Goal: Check status: Check status

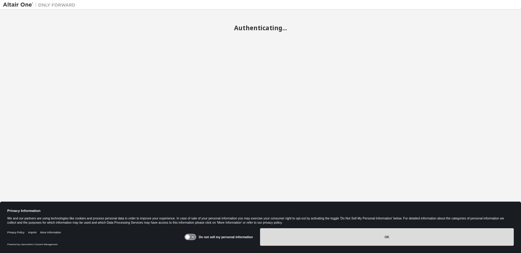
click at [386, 234] on button "OK" at bounding box center [387, 237] width 254 height 18
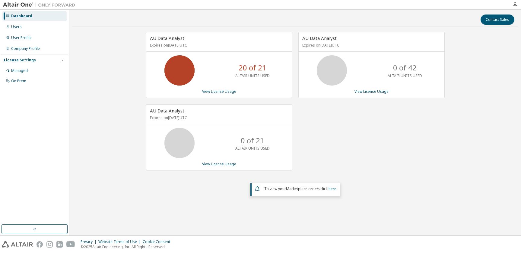
click at [180, 78] on icon at bounding box center [179, 70] width 15 height 15
click at [241, 75] on p "ALTAIR UNITS USED" at bounding box center [252, 75] width 34 height 5
drag, startPoint x: 241, startPoint y: 75, endPoint x: 216, endPoint y: 91, distance: 29.6
click at [216, 91] on link "View License Usage" at bounding box center [219, 91] width 34 height 5
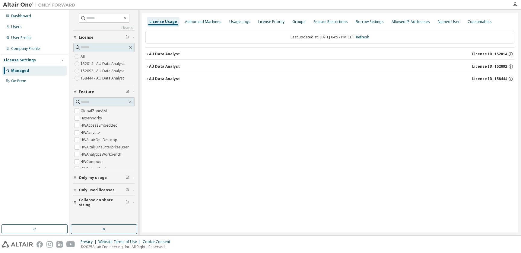
click at [146, 53] on icon "button" at bounding box center [147, 54] width 4 height 4
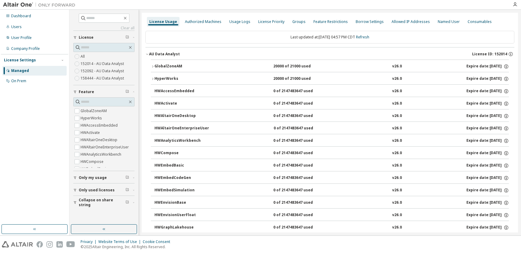
click at [152, 78] on icon "button" at bounding box center [153, 79] width 4 height 4
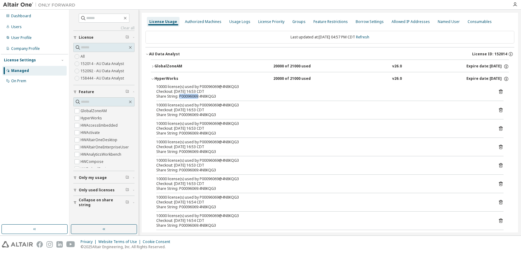
drag, startPoint x: 197, startPoint y: 96, endPoint x: 180, endPoint y: 96, distance: 17.8
click at [180, 96] on div "Share String: P00096069:4N8KQG3" at bounding box center [322, 96] width 333 height 5
copy div "P00096069"
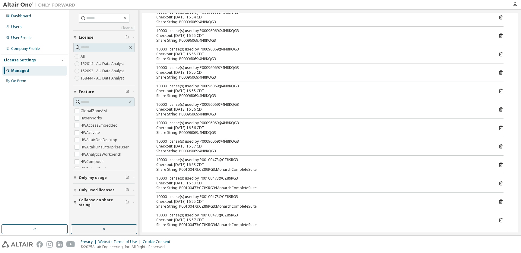
scroll to position [332, 0]
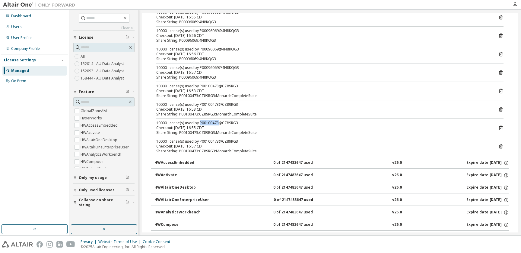
drag, startPoint x: 218, startPoint y: 123, endPoint x: 198, endPoint y: 123, distance: 19.3
click at [198, 123] on div "10000 license(s) used by P00100473@CZ89RG3" at bounding box center [322, 122] width 333 height 5
click at [218, 122] on div "10000 license(s) used by P00100473@CZ89RG3" at bounding box center [322, 122] width 333 height 5
drag, startPoint x: 216, startPoint y: 122, endPoint x: 199, endPoint y: 121, distance: 17.9
click at [199, 121] on div "10000 license(s) used by P00100473@CZ89RG3" at bounding box center [322, 122] width 333 height 5
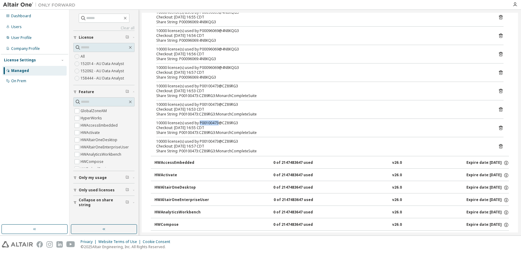
copy div "P00100473"
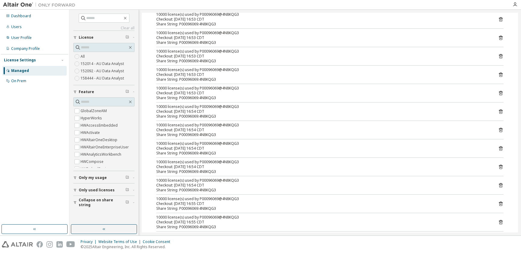
scroll to position [0, 0]
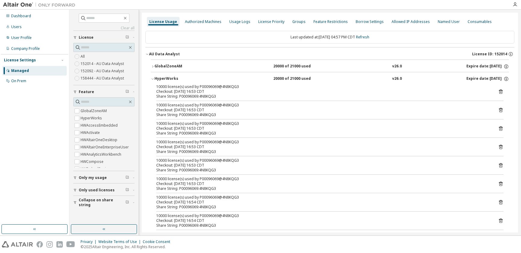
click at [90, 192] on button "Only used licenses" at bounding box center [103, 189] width 61 height 13
click at [83, 198] on label "Yes" at bounding box center [84, 198] width 7 height 7
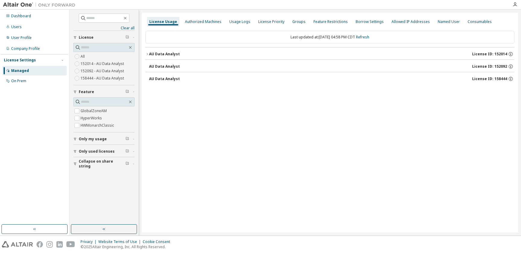
click at [161, 55] on div "AU Data Analyst" at bounding box center [164, 54] width 31 height 5
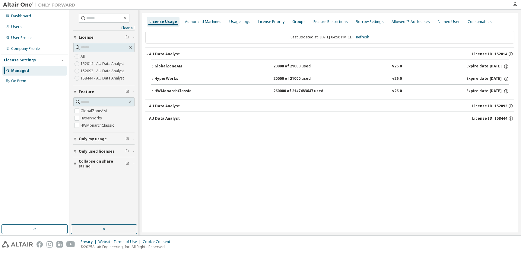
click at [172, 66] on div "GlobalZoneAM" at bounding box center [182, 66] width 54 height 5
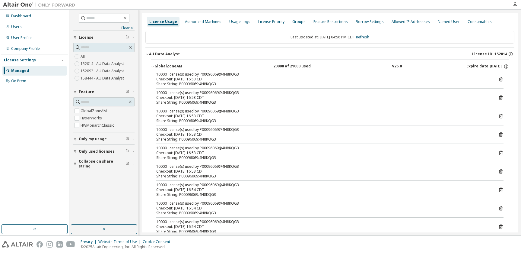
click at [152, 65] on icon "button" at bounding box center [153, 67] width 4 height 4
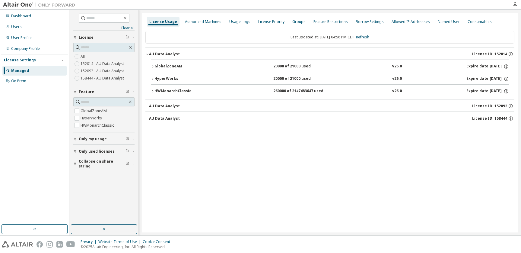
click at [152, 78] on icon "button" at bounding box center [153, 79] width 4 height 4
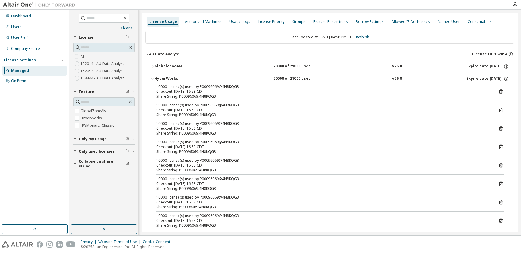
click at [152, 78] on icon "button" at bounding box center [153, 79] width 4 height 4
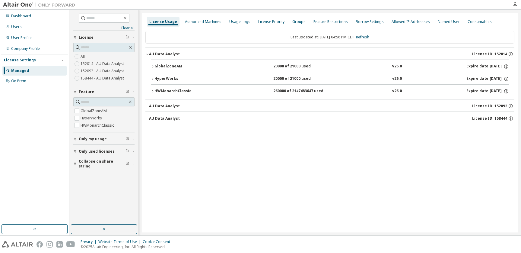
click at [152, 91] on icon "button" at bounding box center [153, 91] width 4 height 4
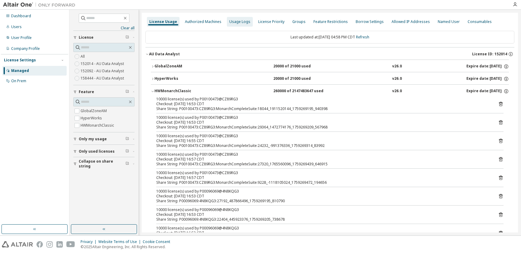
click at [233, 21] on div "Usage Logs" at bounding box center [239, 21] width 21 height 5
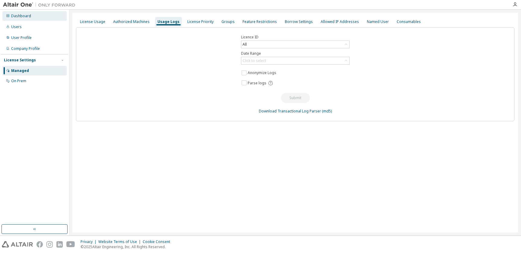
click at [28, 17] on div "Dashboard" at bounding box center [21, 16] width 20 height 5
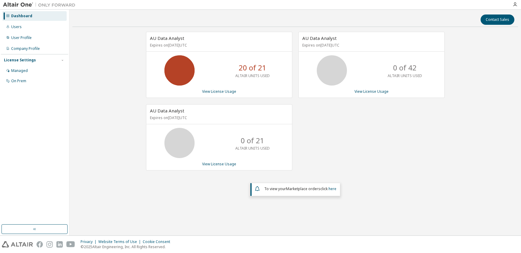
click at [234, 68] on div "20 of 21 ALTAIR UNITS USED" at bounding box center [253, 70] width 48 height 30
click at [222, 94] on link "View License Usage" at bounding box center [219, 91] width 34 height 5
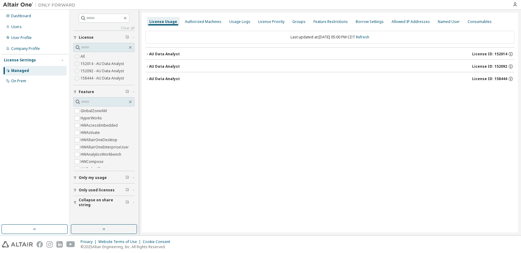
click at [76, 189] on icon "button" at bounding box center [75, 190] width 4 height 4
click at [85, 198] on label "Yes" at bounding box center [84, 198] width 7 height 7
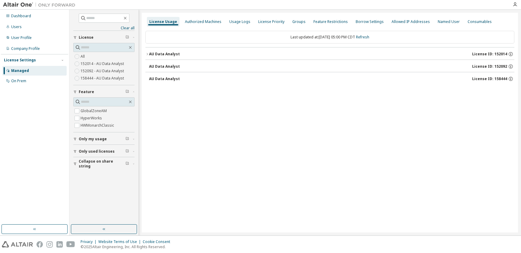
click at [154, 57] on button "AU Data Analyst License ID: 152014" at bounding box center [329, 53] width 369 height 13
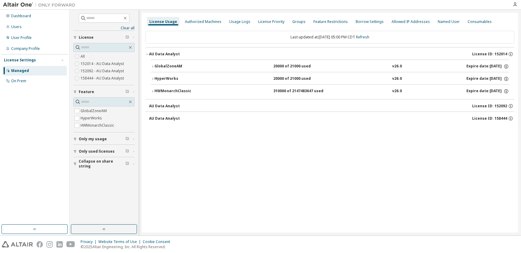
click at [152, 78] on icon "button" at bounding box center [152, 79] width 1 height 2
